Goal: Information Seeking & Learning: Find specific fact

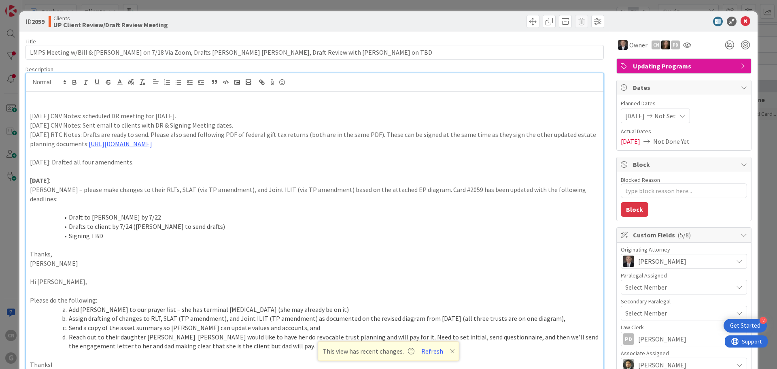
scroll to position [1173, 143]
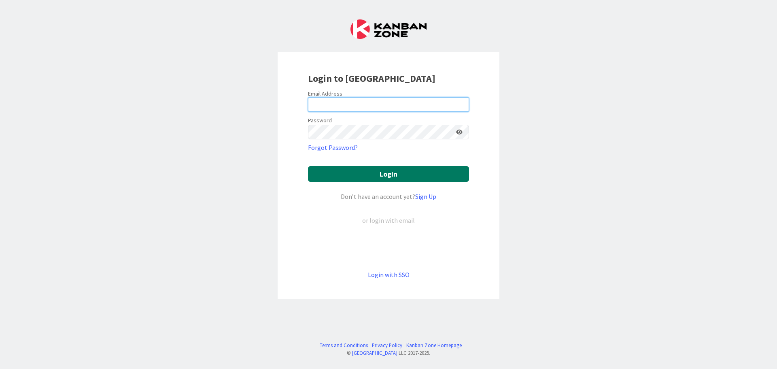
type input "[EMAIL_ADDRESS][DOMAIN_NAME]"
click at [378, 179] on button "Login" at bounding box center [388, 174] width 161 height 16
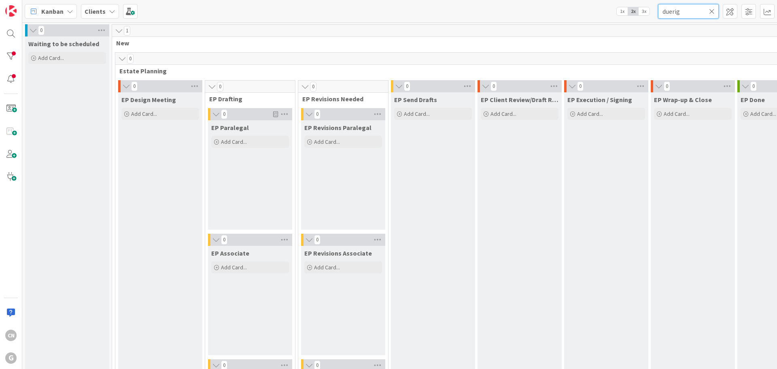
click at [684, 9] on input "duerig" at bounding box center [688, 11] width 61 height 15
drag, startPoint x: 696, startPoint y: 10, endPoint x: 560, endPoint y: 13, distance: 136.5
click at [560, 13] on div "Kanban Clients 1x 2x 3x duerigbr" at bounding box center [399, 11] width 755 height 22
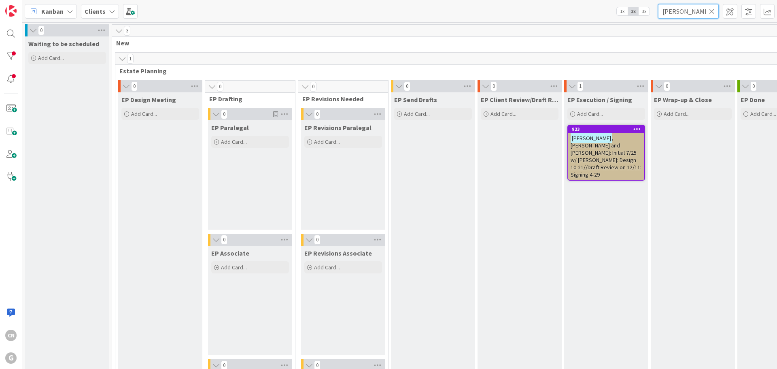
type input "brennan"
click at [612, 150] on span ", Edward and Wenda: Initial 7/25 w/ Brad: Design 10-21//Draft Review on 12/11: …" at bounding box center [606, 156] width 71 height 44
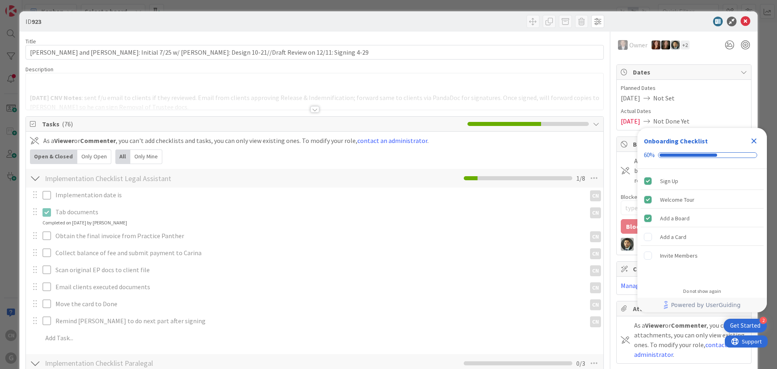
type textarea "x"
click at [193, 91] on div at bounding box center [315, 99] width 578 height 21
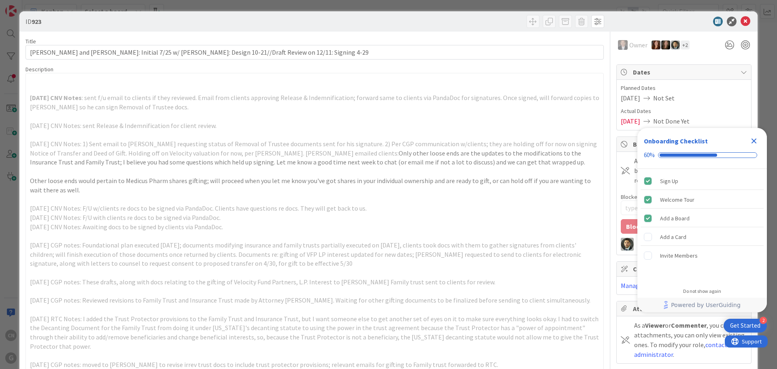
type input "brennan"
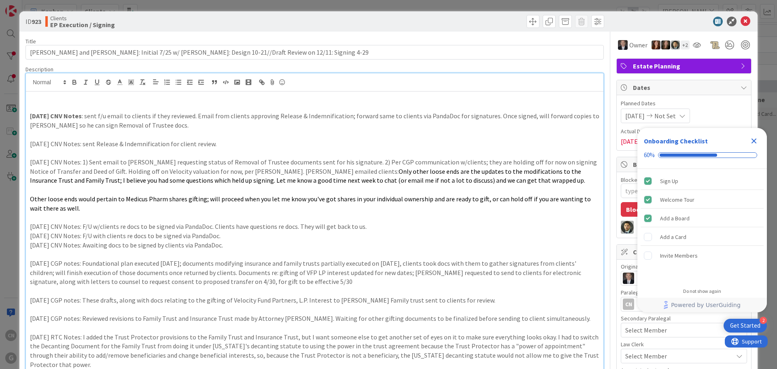
click at [757, 144] on icon "Close Checklist" at bounding box center [755, 141] width 10 height 10
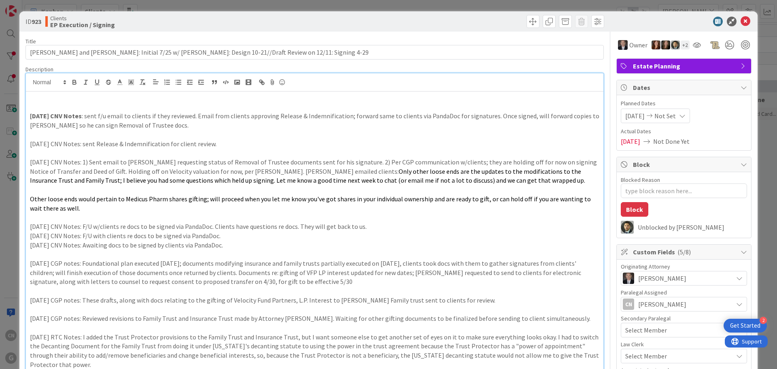
click at [41, 106] on p at bounding box center [315, 106] width 570 height 9
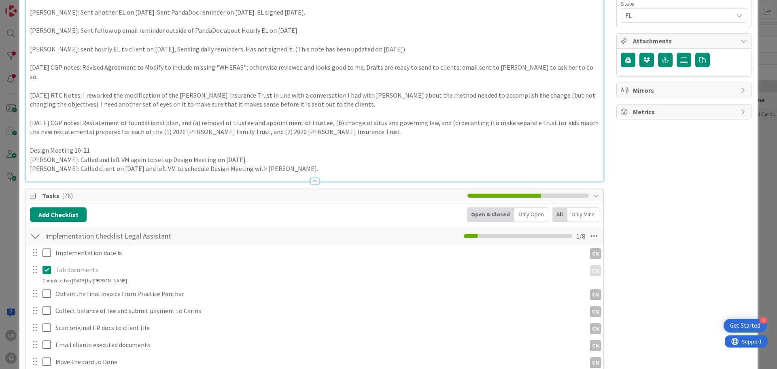
scroll to position [445, 0]
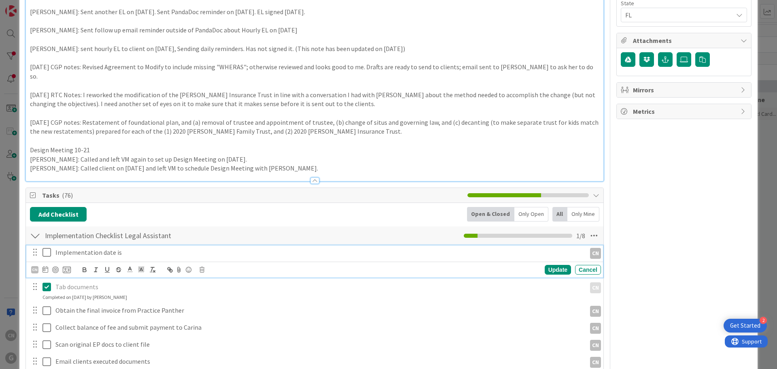
type textarea "x"
click at [139, 248] on p "Implementation date is" at bounding box center [319, 252] width 528 height 9
click at [39, 246] on div at bounding box center [35, 252] width 11 height 12
click at [47, 247] on icon at bounding box center [47, 252] width 9 height 10
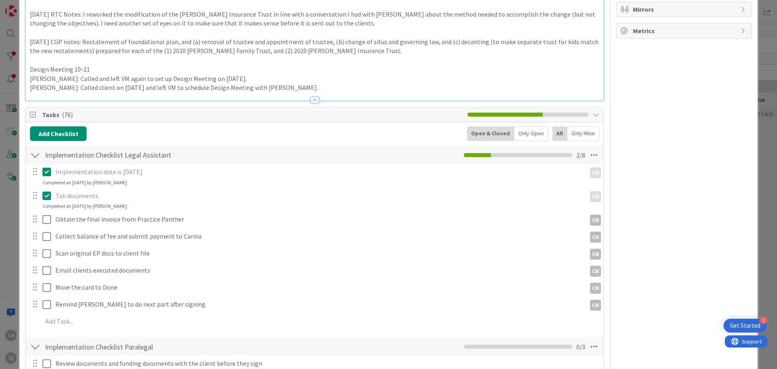
scroll to position [526, 0]
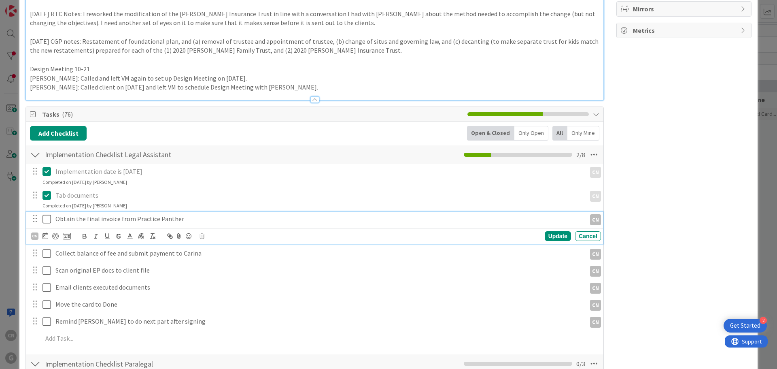
click at [46, 214] on icon at bounding box center [47, 219] width 9 height 10
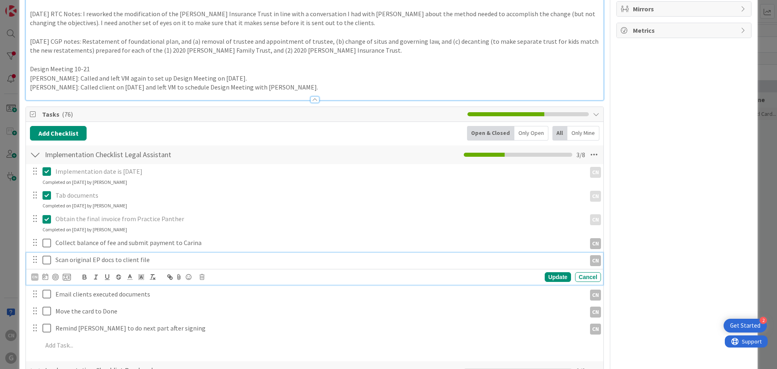
click at [46, 255] on icon at bounding box center [47, 260] width 9 height 10
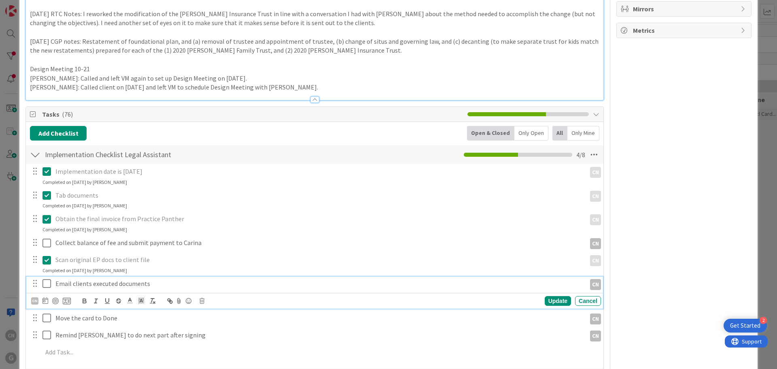
click at [48, 279] on icon at bounding box center [47, 284] width 9 height 10
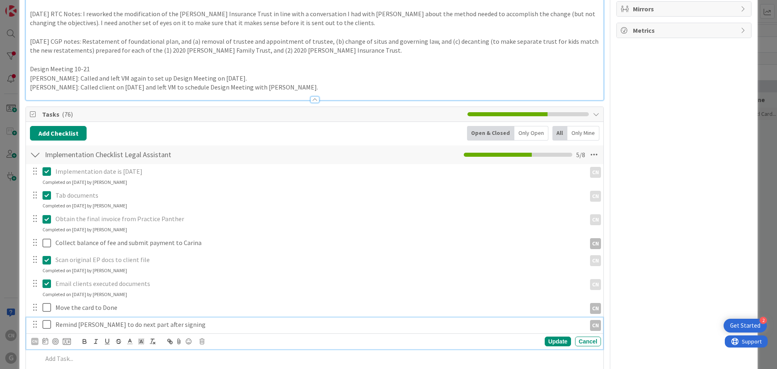
click at [48, 319] on icon at bounding box center [47, 324] width 9 height 10
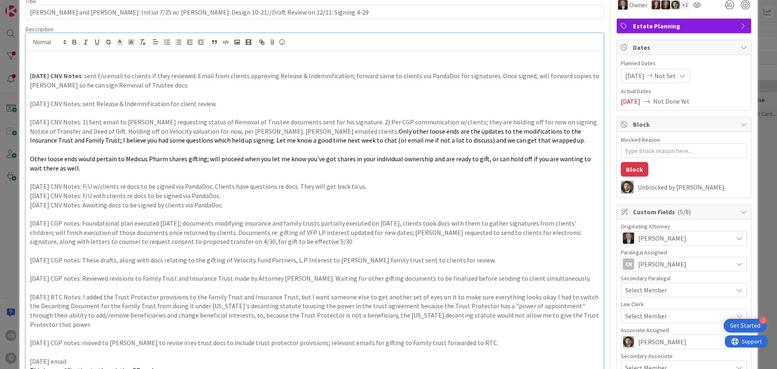
scroll to position [40, 0]
click at [40, 68] on p at bounding box center [315, 67] width 570 height 9
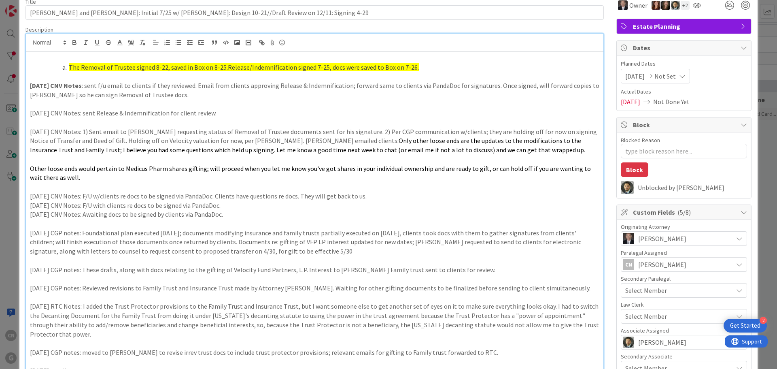
scroll to position [0, 0]
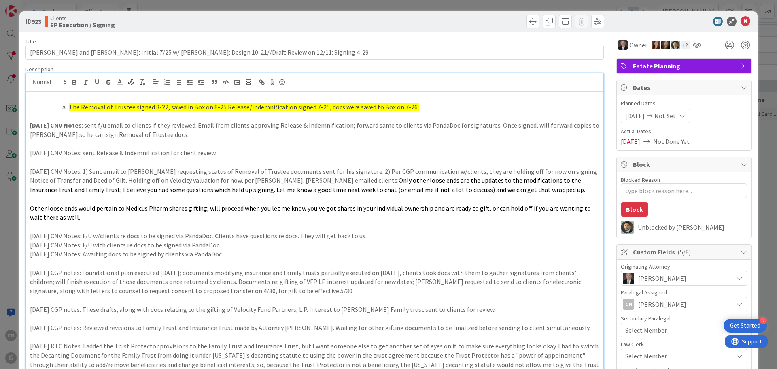
click at [68, 108] on li "The Removal of Trustee signed 8-22, saved in Box on 8-25.Release/Indemnificatio…" at bounding box center [320, 106] width 560 height 9
type textarea "x"
click at [71, 118] on p at bounding box center [315, 115] width 570 height 9
click at [29, 117] on div "CNV NoteThe Removal of Trustee signed 8-22, saved in Box on 8-25.Release/Indemn…" at bounding box center [315, 363] width 578 height 543
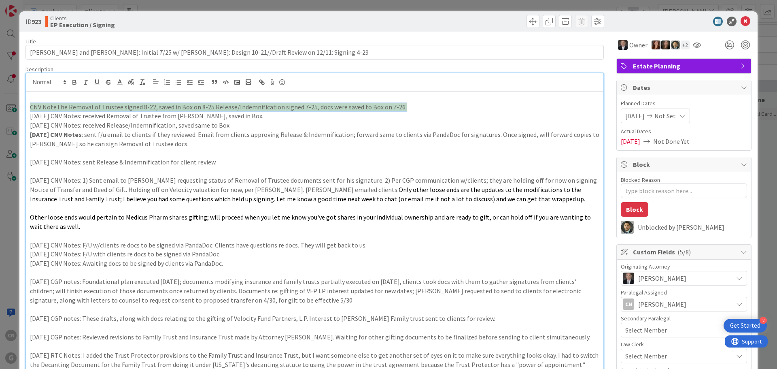
drag, startPoint x: 404, startPoint y: 105, endPoint x: 29, endPoint y: 108, distance: 375.0
click at [29, 108] on div "CNV NoteThe Removal of Trustee signed 8-22, saved in Box on 8-25.Release/Indemn…" at bounding box center [315, 368] width 578 height 552
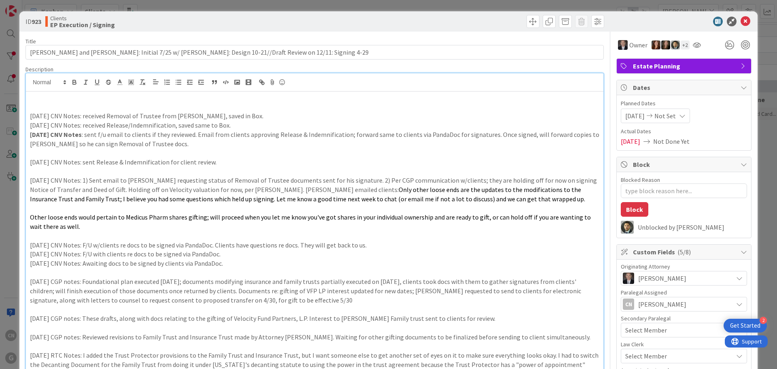
drag, startPoint x: 268, startPoint y: 113, endPoint x: 268, endPoint y: 118, distance: 5.3
click at [268, 118] on p "8.25.25 CNV Notes: received Removal of Trustee from S. Pressman, saved in Box." at bounding box center [315, 115] width 570 height 9
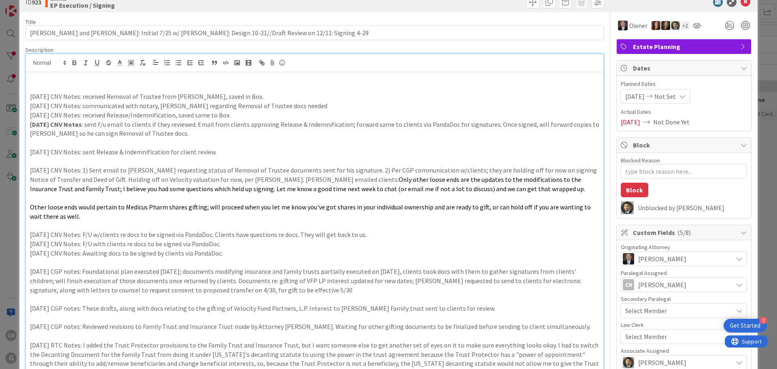
scroll to position [20, 0]
click at [275, 105] on p "8.22.25 CNV Notes: communicated with notary, Helene Smith regarding Removal of …" at bounding box center [315, 105] width 570 height 9
click at [273, 106] on p "8.22.25 CNV Notes: communicated with notary, Helene Smith regarding Removal of …" at bounding box center [315, 105] width 570 height 9
click at [316, 106] on p "8.22.25 CNV Notes: communicated with notary, Helene Smith regarding Removal of …" at bounding box center [315, 105] width 570 height 9
click at [358, 108] on p "8.22.25 CNV Notes: communicated with notary, Helene Smith regarding Removal of …" at bounding box center [315, 105] width 570 height 9
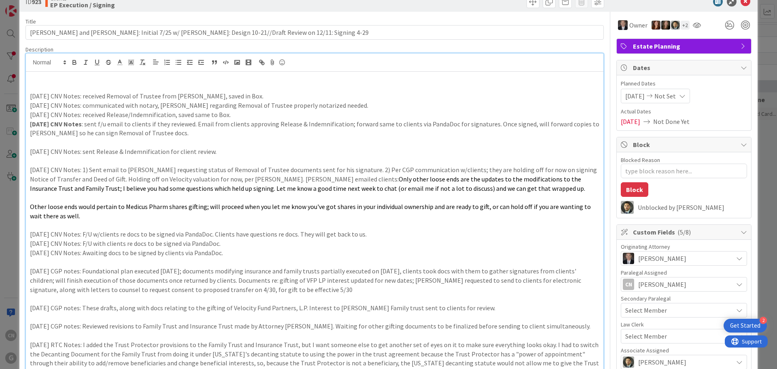
click at [377, 106] on p "8.22.25 CNV Notes: communicated with notary, Helene Smith regarding Removal of …" at bounding box center [315, 105] width 570 height 9
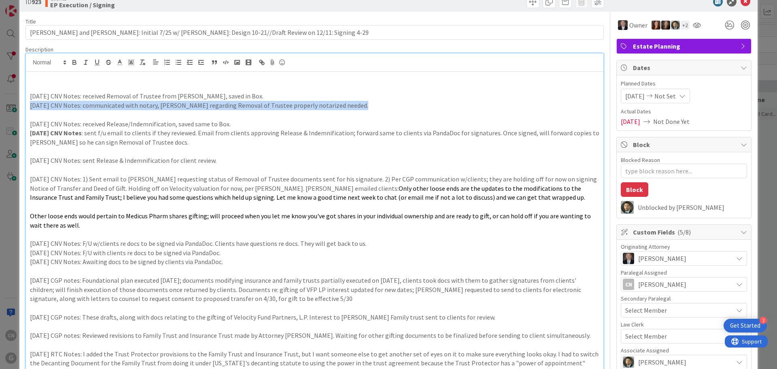
drag, startPoint x: 353, startPoint y: 105, endPoint x: 28, endPoint y: 108, distance: 324.8
click at [28, 108] on div "8.25.25 CNV Notes: received Removal of Trustee from S. Pressman, saved in Box. …" at bounding box center [315, 357] width 578 height 571
copy p "8.22.25 CNV Notes: communicated with notary, Helene Smith regarding Removal of …"
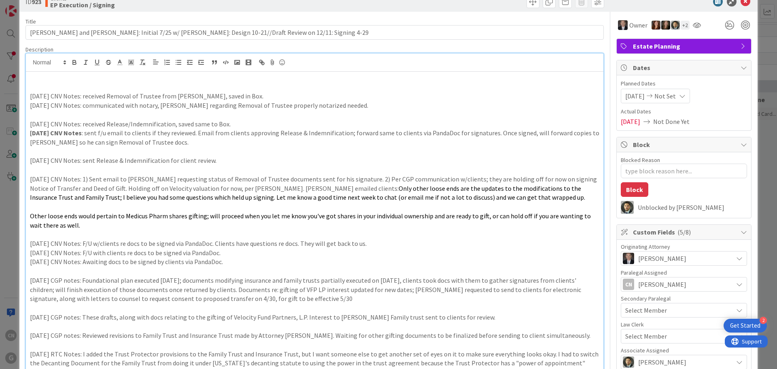
click at [36, 116] on p at bounding box center [315, 114] width 570 height 9
drag, startPoint x: 197, startPoint y: 115, endPoint x: 220, endPoint y: 117, distance: 22.7
click at [220, 117] on p "8.22.25 CNV Notes: communicated with notary, Helene Smith regarding Removal of …" at bounding box center [315, 114] width 570 height 9
click at [279, 116] on p "8.22.25 CNV Notes: communicated with notary, Helene Smith forwarding Removal of…" at bounding box center [315, 114] width 570 height 9
drag, startPoint x: 366, startPoint y: 115, endPoint x: 385, endPoint y: 114, distance: 18.2
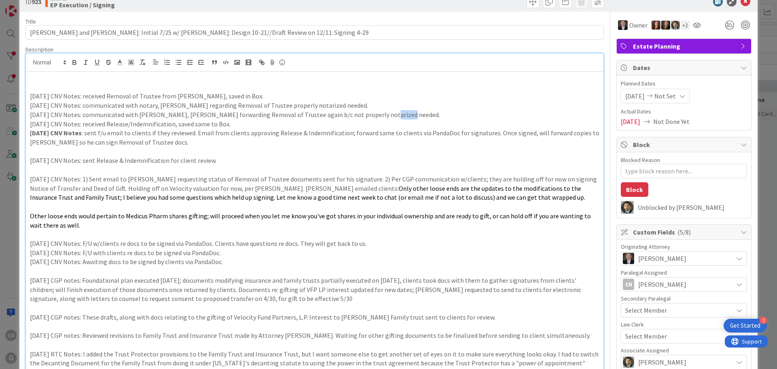
click at [385, 113] on p "8.22.25 CNV Notes: communicated with notary, Helene Smith forwarding Removal of…" at bounding box center [315, 114] width 570 height 9
click at [30, 116] on p "8.22.25 CNV Notes: communicated with notary, Helene Smith forwarding Removal of…" at bounding box center [315, 114] width 570 height 9
click at [82, 124] on p "7.26.25 CNV Notes: received Release/Indemnification, saved same to Box." at bounding box center [315, 123] width 570 height 9
click at [160, 125] on p "7.26.25 CNV Notes: sent Release/Indemnification, saved same to Box." at bounding box center [315, 123] width 570 height 9
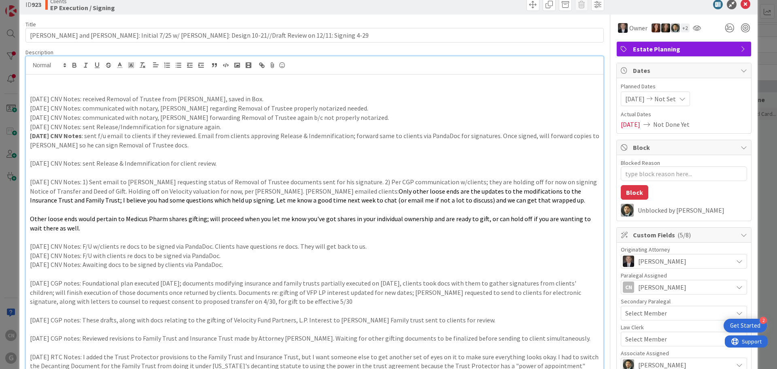
scroll to position [17, 0]
drag, startPoint x: 198, startPoint y: 128, endPoint x: 212, endPoint y: 128, distance: 14.6
click at [212, 128] on p "7.26.25 CNV Notes: sent Release/Indemnification for signature again." at bounding box center [315, 127] width 570 height 9
click at [36, 128] on p "7.26.25 CNV Notes: sent Release/Indemnification for signature again." at bounding box center [315, 127] width 570 height 9
click at [36, 242] on p "5/23/25 CNV Notes: F/U w/clients re docs to be signed via PandaDoc. Clients hav…" at bounding box center [315, 246] width 570 height 9
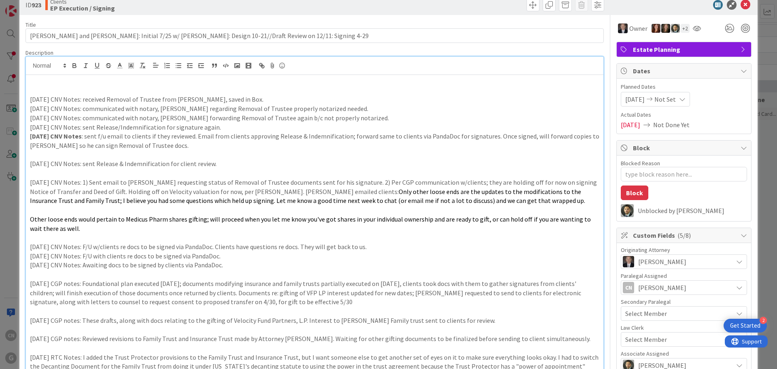
click at [30, 238] on p at bounding box center [315, 237] width 570 height 9
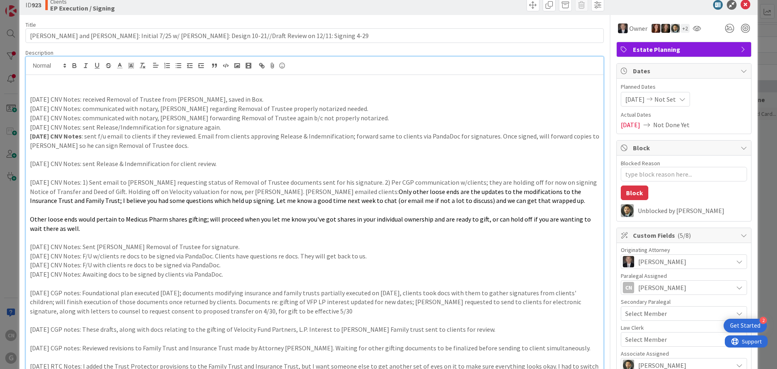
click at [33, 176] on p at bounding box center [315, 172] width 570 height 9
click at [40, 156] on p at bounding box center [315, 154] width 570 height 9
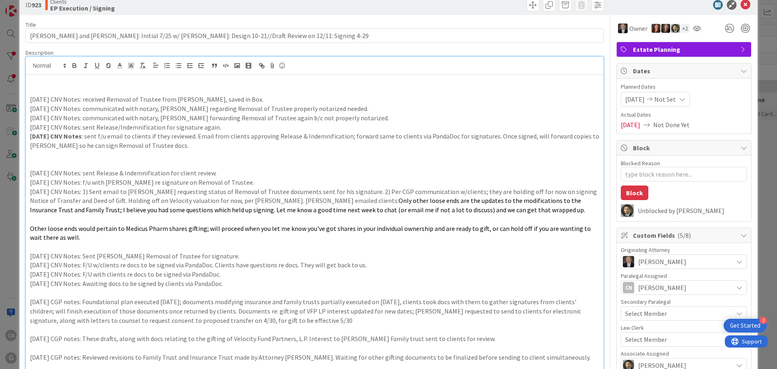
click at [30, 183] on p "6.18.25 CNV Notes: f/u with S. Pressman re signature on Removal of Trustee." at bounding box center [315, 182] width 570 height 9
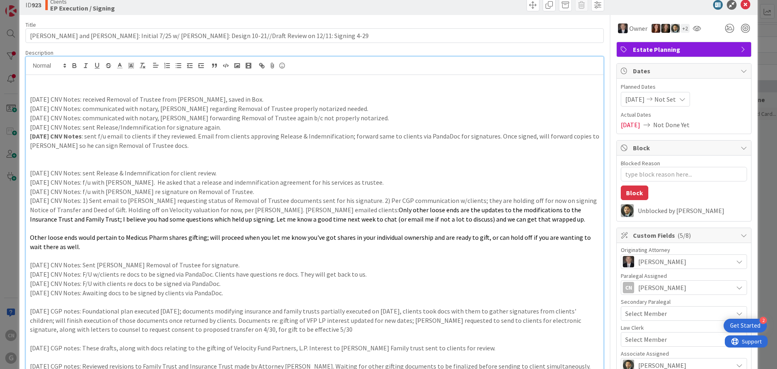
click at [291, 182] on p "6.20.25 CNV Notes: f/u with S. Pressman. He asked that a release and indemnific…" at bounding box center [315, 182] width 570 height 9
click at [63, 160] on p at bounding box center [315, 163] width 570 height 9
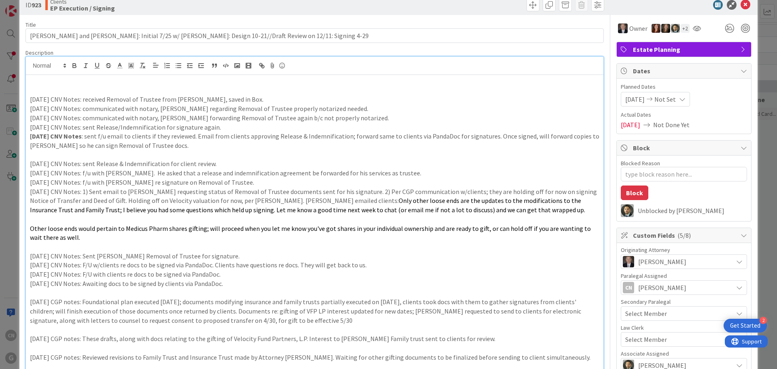
click at [219, 164] on p "7.17.25 CNV Notes: sent Release & Indemnification for client review." at bounding box center [315, 163] width 570 height 9
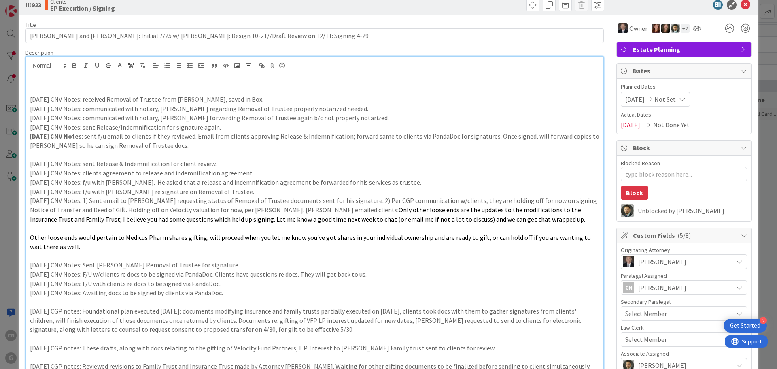
click at [224, 164] on p "7.17.25 CNV Notes: sent Release & Indemnification for client review." at bounding box center [315, 163] width 570 height 9
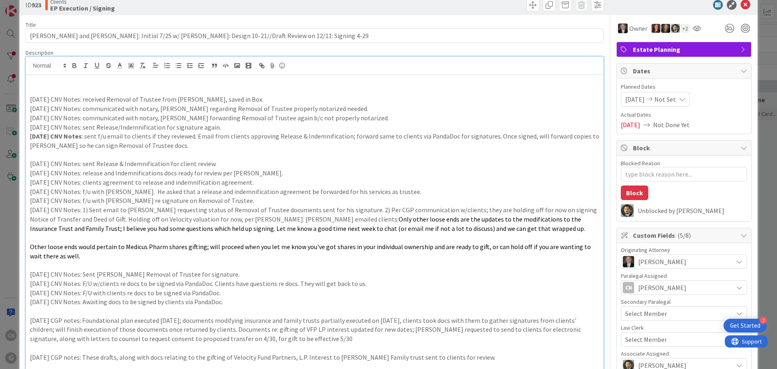
drag, startPoint x: 217, startPoint y: 164, endPoint x: 16, endPoint y: 161, distance: 200.9
click at [16, 161] on div "ID 923 Clients EP Execution / Signing Title 99 / 128 Brennan, Edward and Wenda:…" at bounding box center [388, 184] width 777 height 369
copy p "7.17.25 CNV Notes: sent Release & Indemnification for client review."
click at [274, 174] on p "7.3.25 CNV Notes: release and Indemnifications docs ready for review per Joel." at bounding box center [315, 172] width 570 height 9
click at [68, 150] on p at bounding box center [315, 154] width 570 height 9
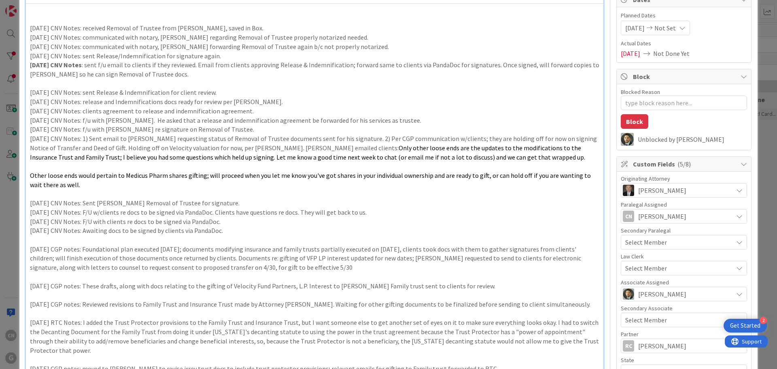
scroll to position [0, 0]
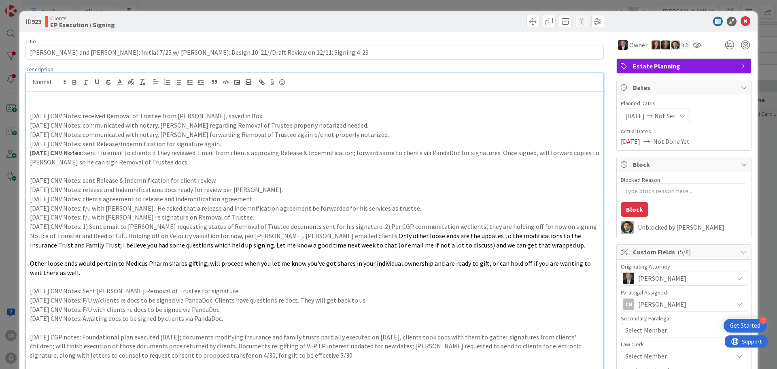
click at [53, 107] on p at bounding box center [315, 106] width 570 height 9
click at [164, 107] on p "9.5.25 CNV Notes: still awaiting" at bounding box center [315, 106] width 570 height 9
drag, startPoint x: 77, startPoint y: 107, endPoint x: 26, endPoint y: 106, distance: 51.0
click at [77, 83] on icon "button" at bounding box center [74, 82] width 7 height 7
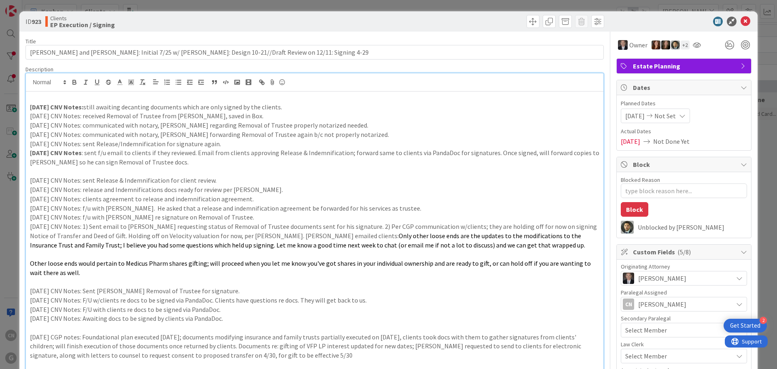
click at [279, 169] on p at bounding box center [315, 171] width 570 height 9
type textarea "x"
